Goal: Check status: Check status

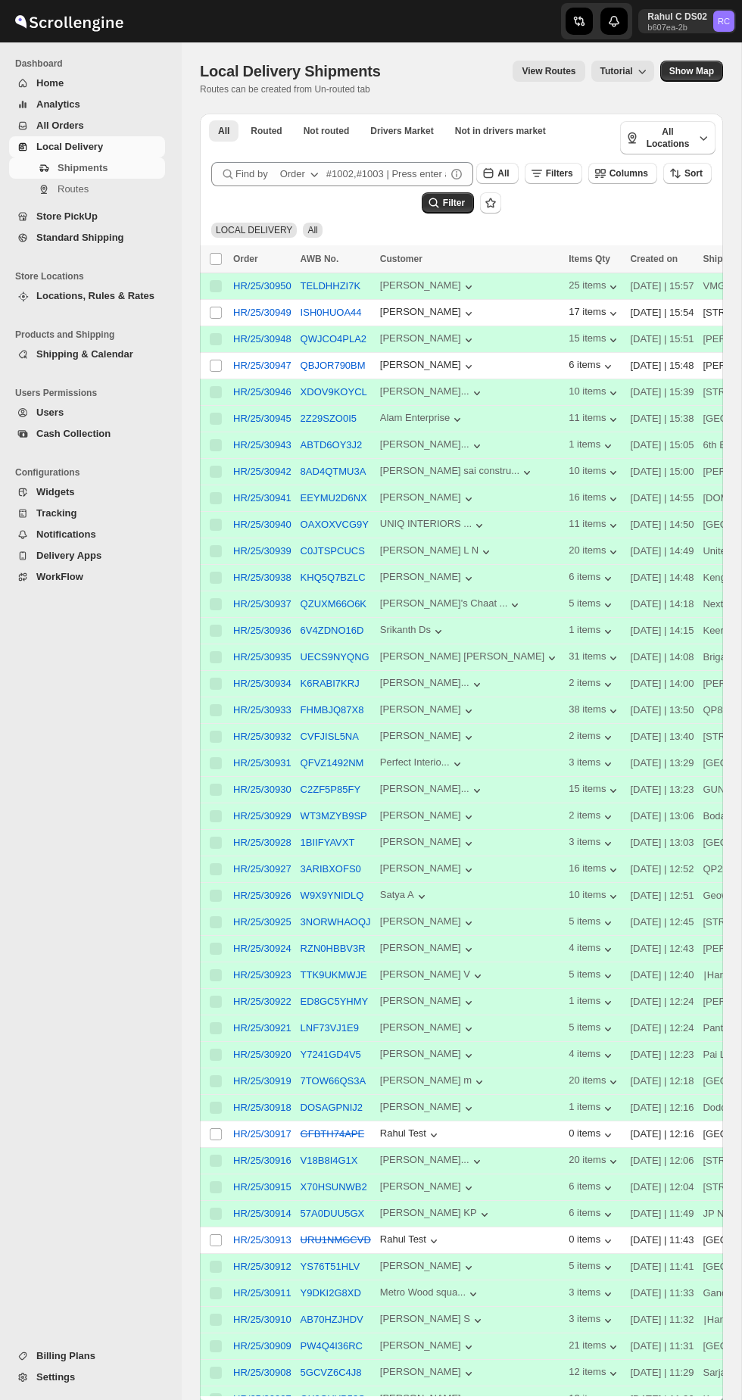
click at [22, 237] on icon "Navigation" at bounding box center [22, 237] width 8 height 8
